Goal: Transaction & Acquisition: Subscribe to service/newsletter

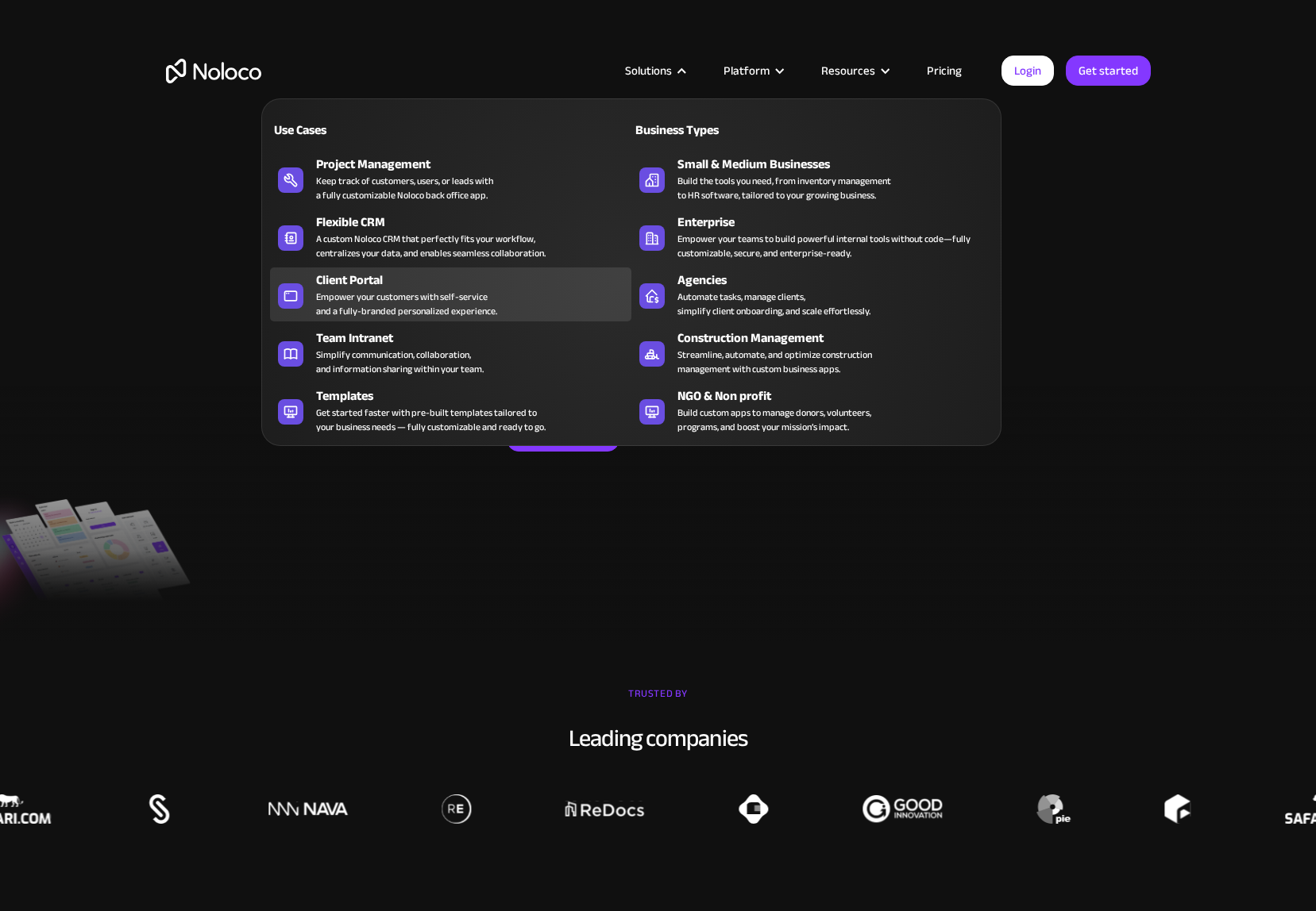
click at [392, 294] on div "Empower your customers with self-service and a fully-branded personalized exper…" at bounding box center [406, 304] width 181 height 28
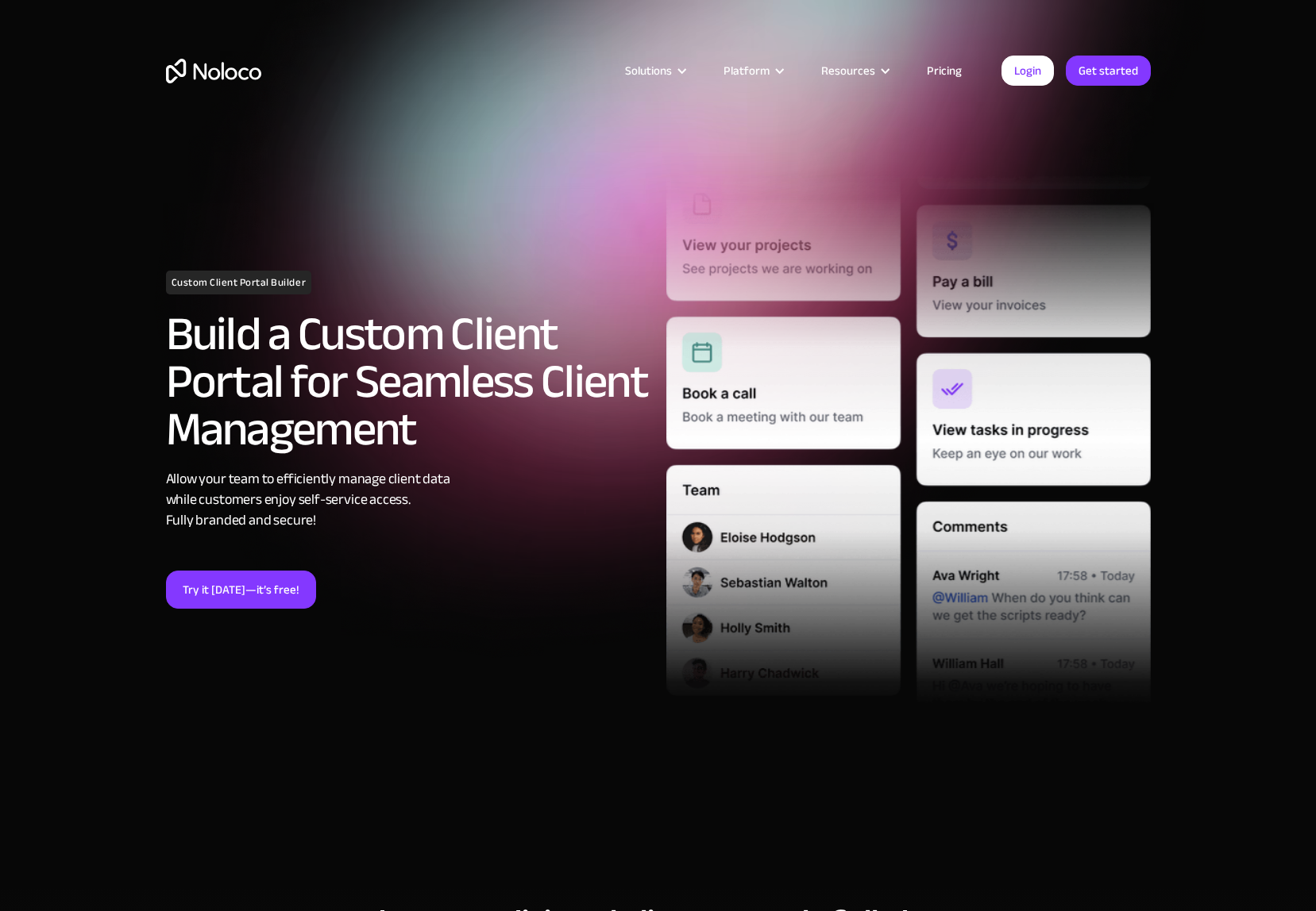
click at [948, 72] on link "Pricing" at bounding box center [944, 71] width 75 height 21
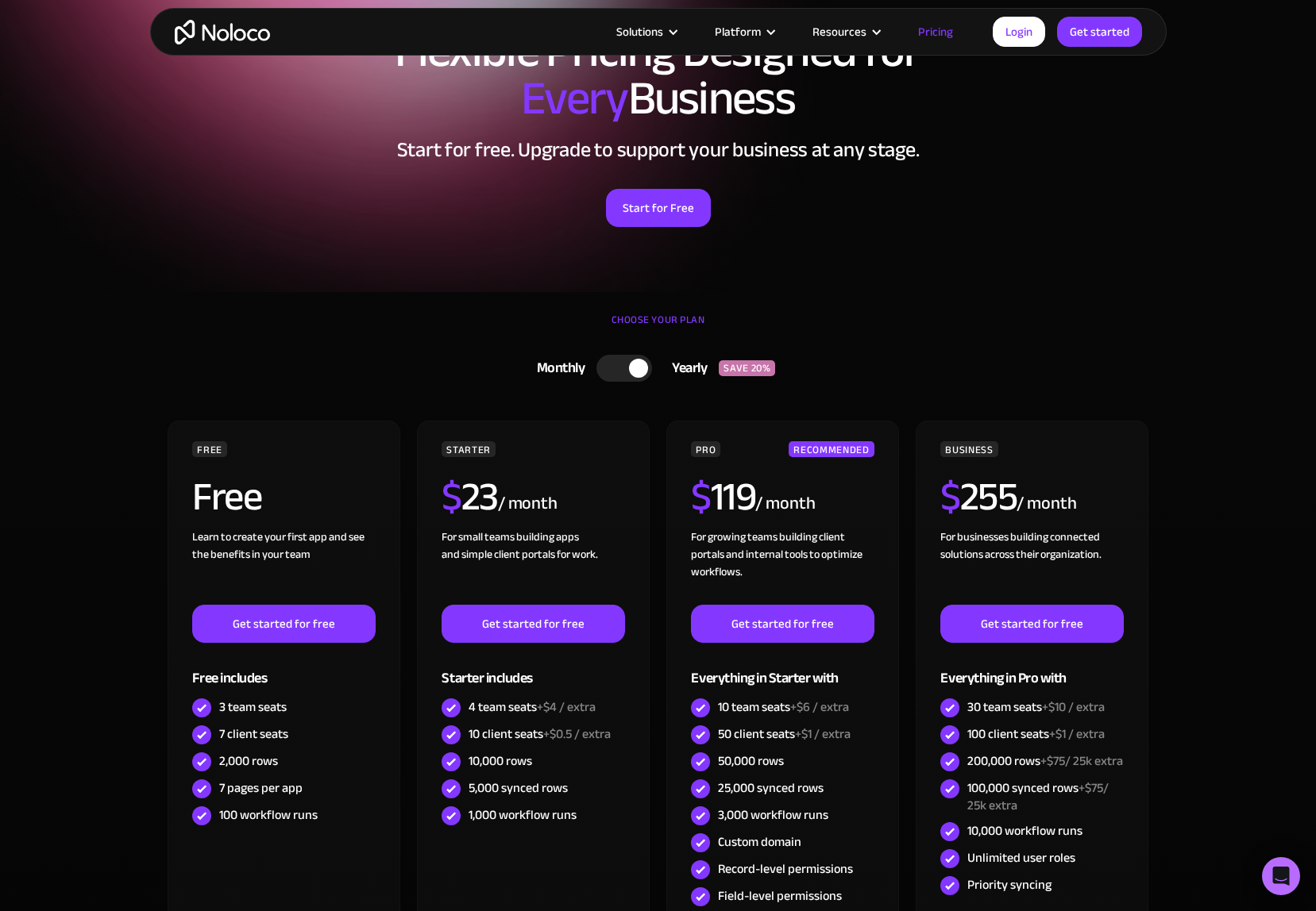
scroll to position [178, 0]
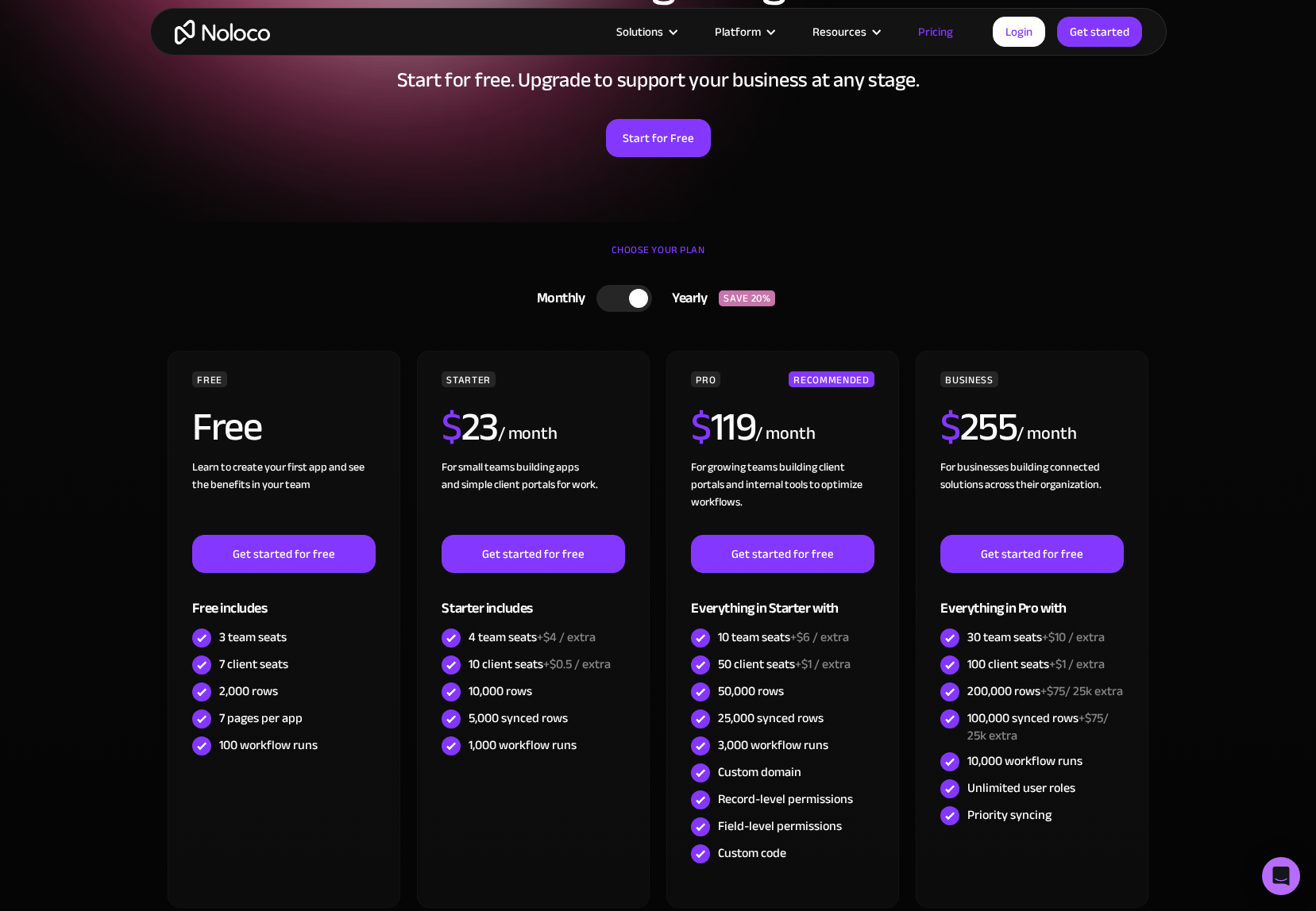
click at [616, 301] on div at bounding box center [624, 298] width 56 height 27
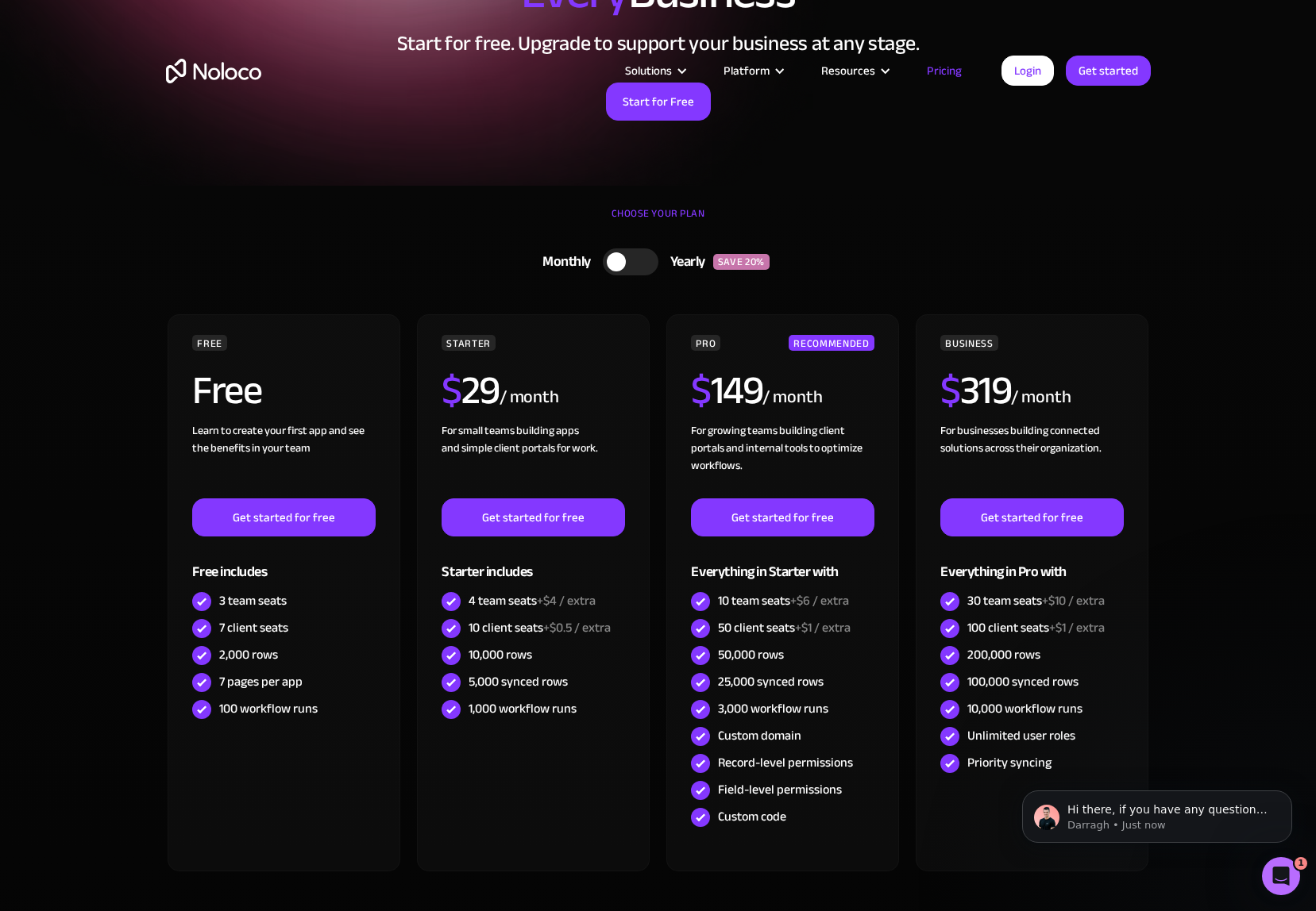
scroll to position [0, 0]
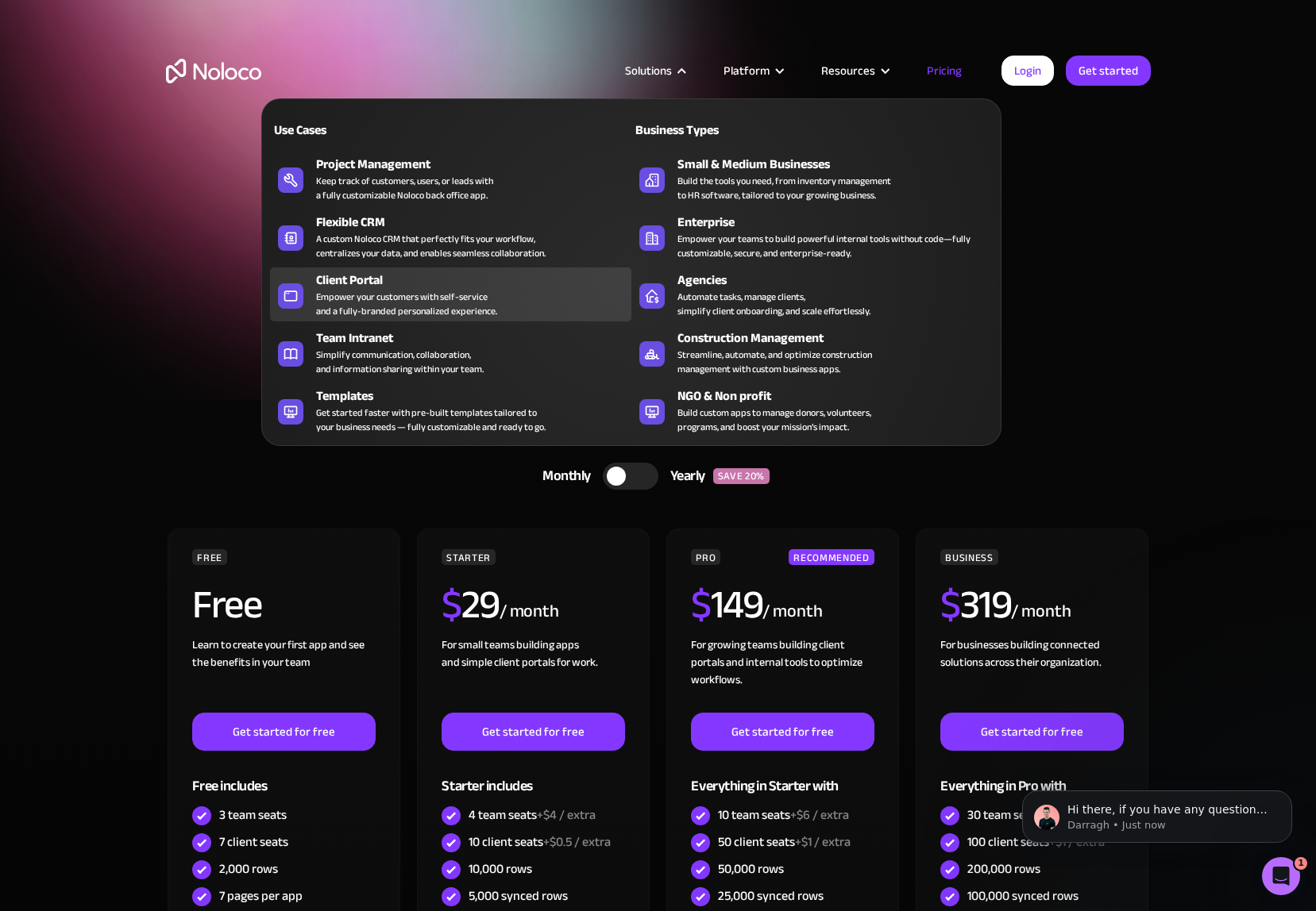
click at [401, 278] on div "Client Portal" at bounding box center [477, 280] width 322 height 19
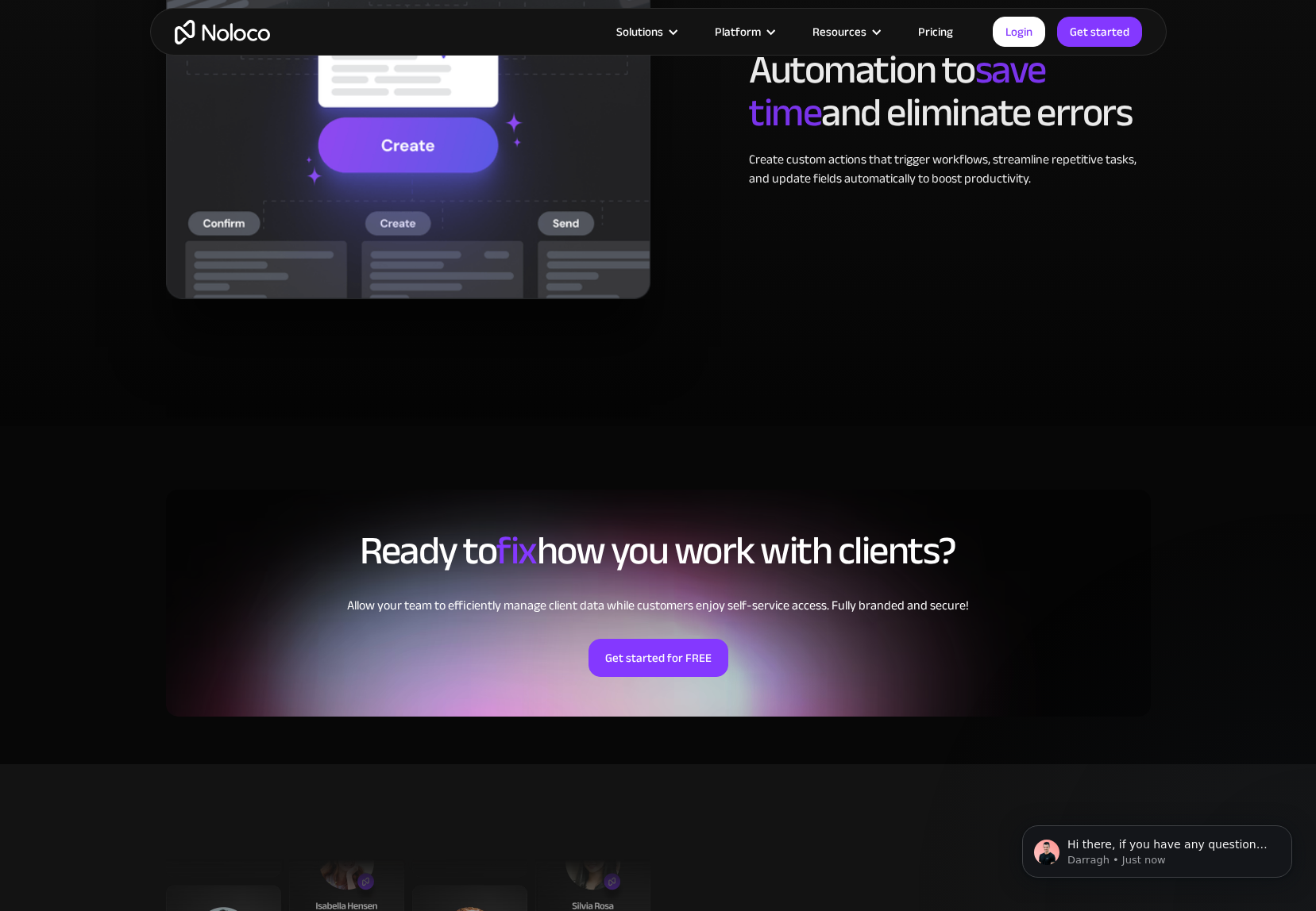
scroll to position [3385, 0]
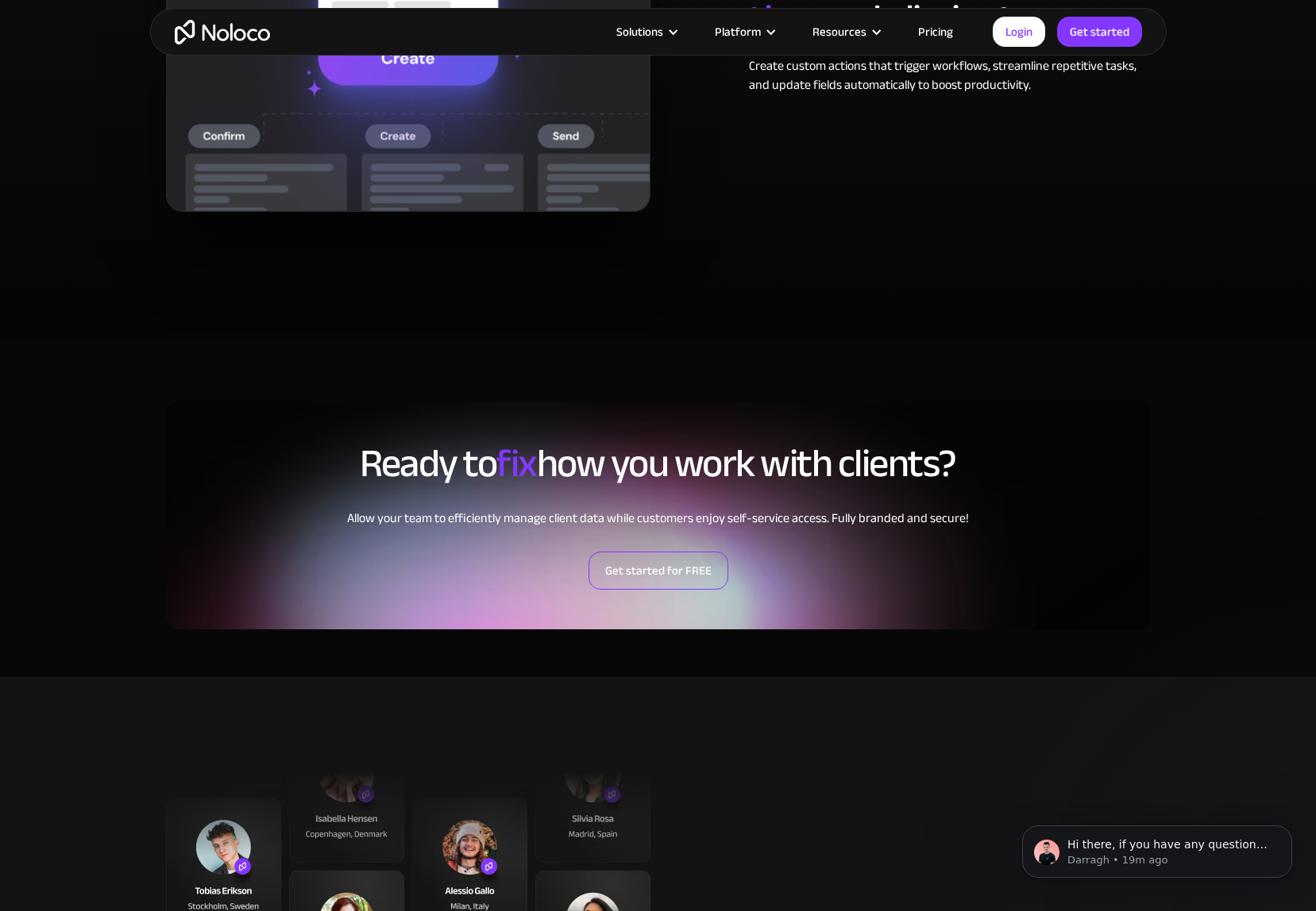
click at [696, 574] on link "Get started for FREE" at bounding box center [658, 570] width 139 height 38
